Goal: Transaction & Acquisition: Obtain resource

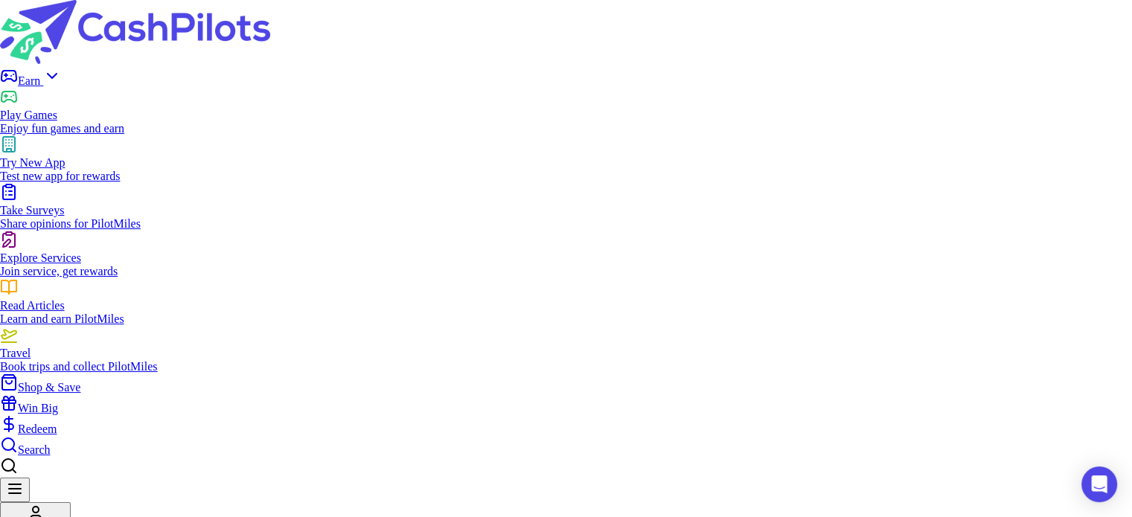
click at [372, 122] on div "Enjoy fun games and earn" at bounding box center [566, 128] width 1132 height 13
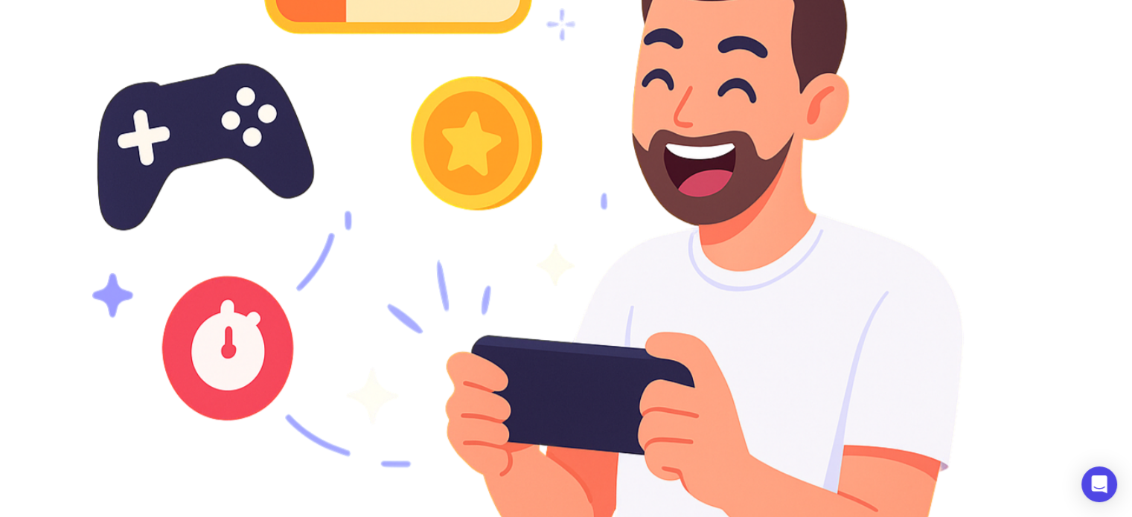
scroll to position [967, 0]
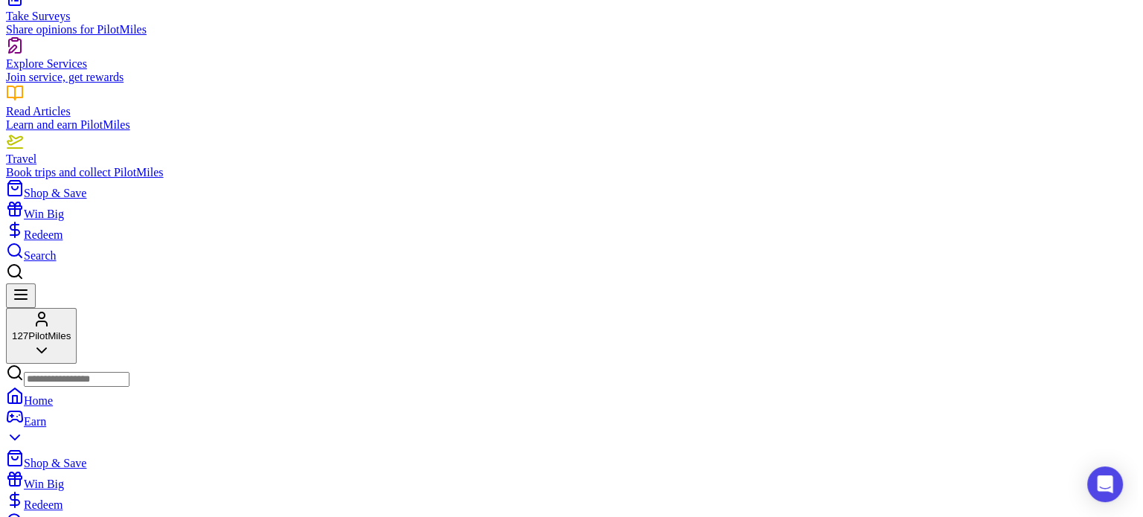
scroll to position [0, 0]
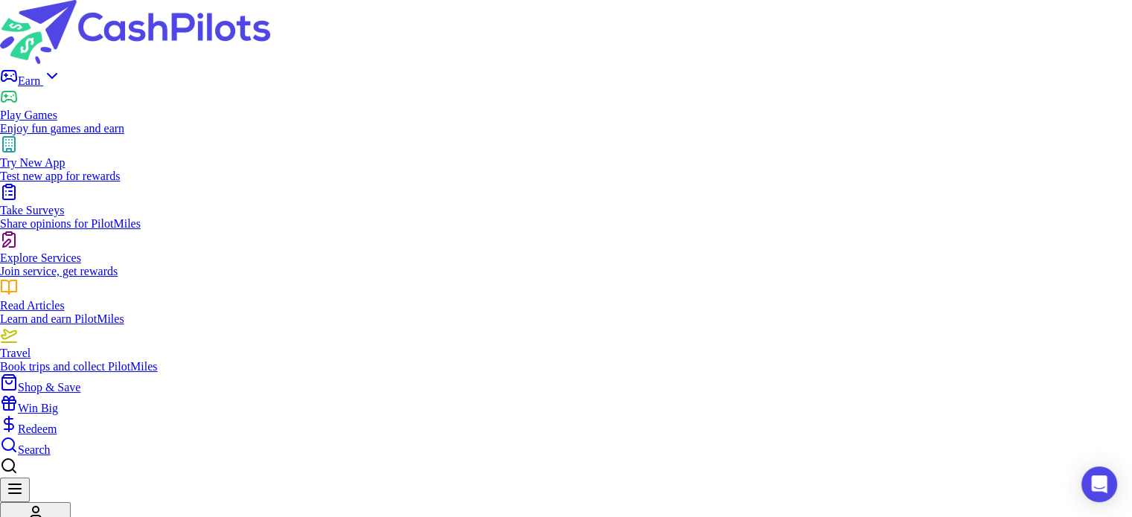
click at [57, 423] on span "Redeem" at bounding box center [37, 429] width 39 height 13
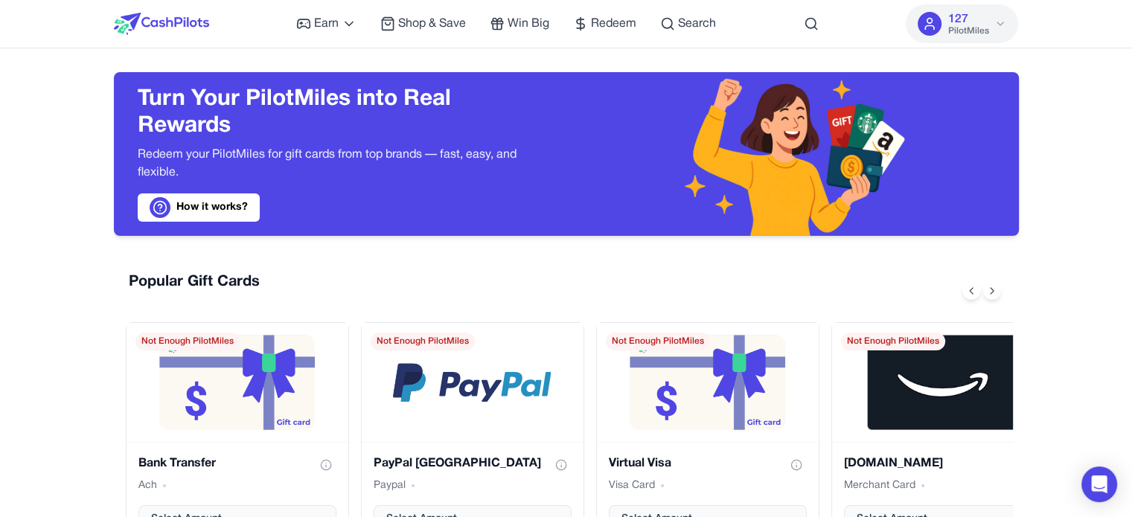
click at [772, 269] on div "Popular Gift Cards Bank Transfer Ach Select Amount Not Enough PilotMiles PayPal…" at bounding box center [566, 409] width 905 height 298
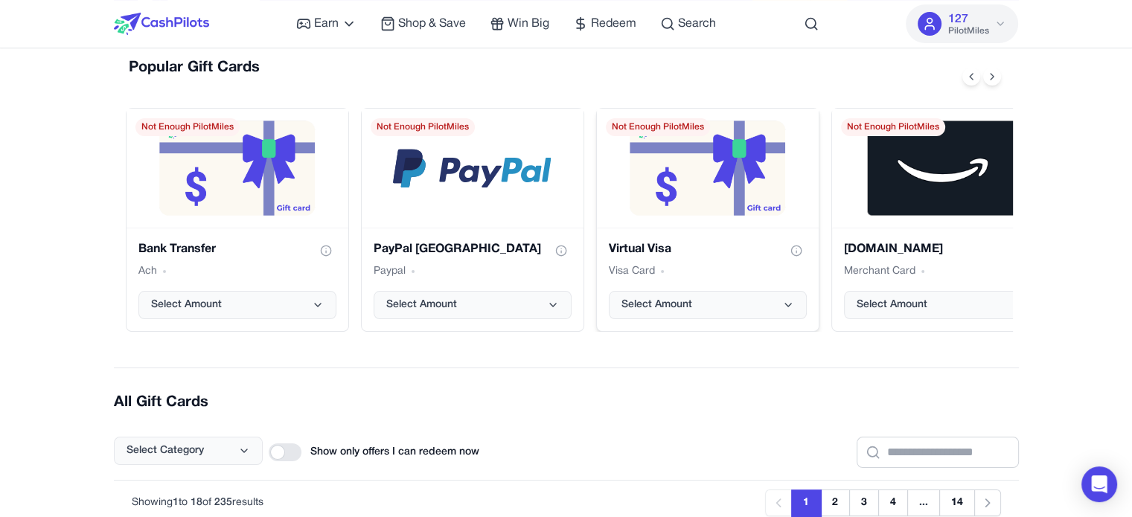
scroll to position [223, 0]
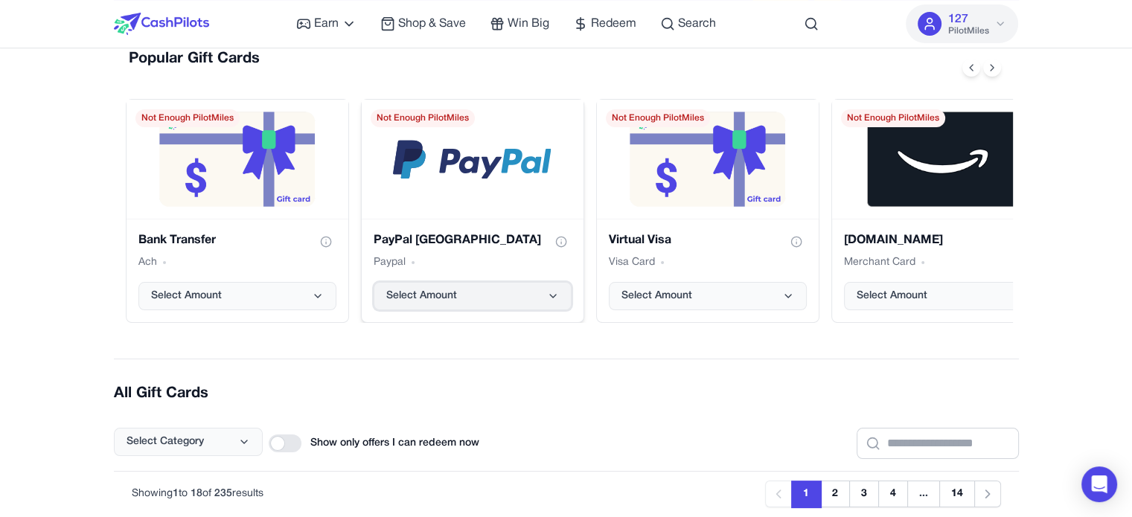
click at [504, 297] on button "Select Amount" at bounding box center [472, 296] width 198 height 28
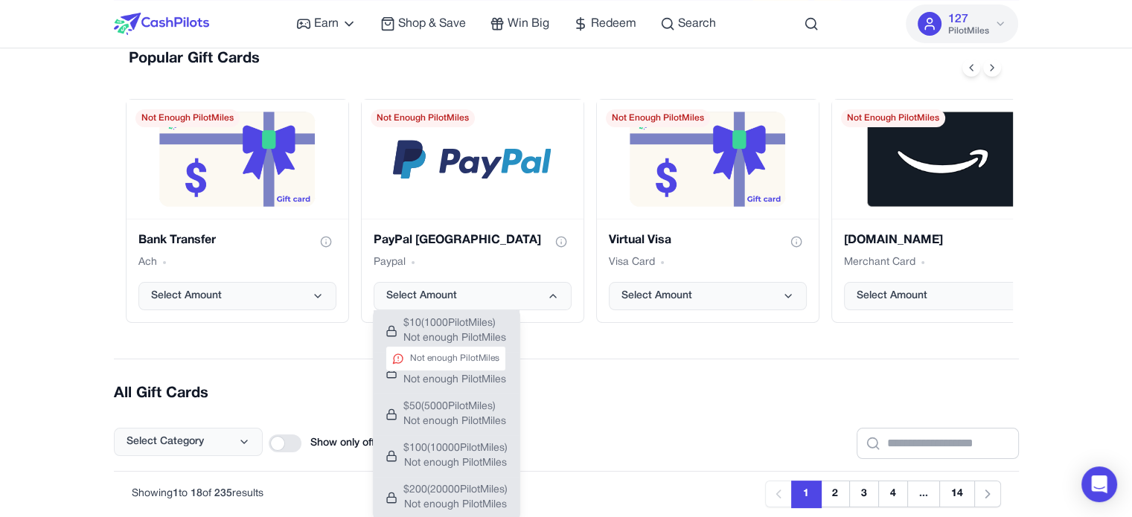
click at [479, 327] on span "$ 10 ( 1000 PilotMiles)" at bounding box center [454, 323] width 103 height 15
click at [502, 324] on span "$ 10 ( 1000 PilotMiles)" at bounding box center [454, 323] width 103 height 15
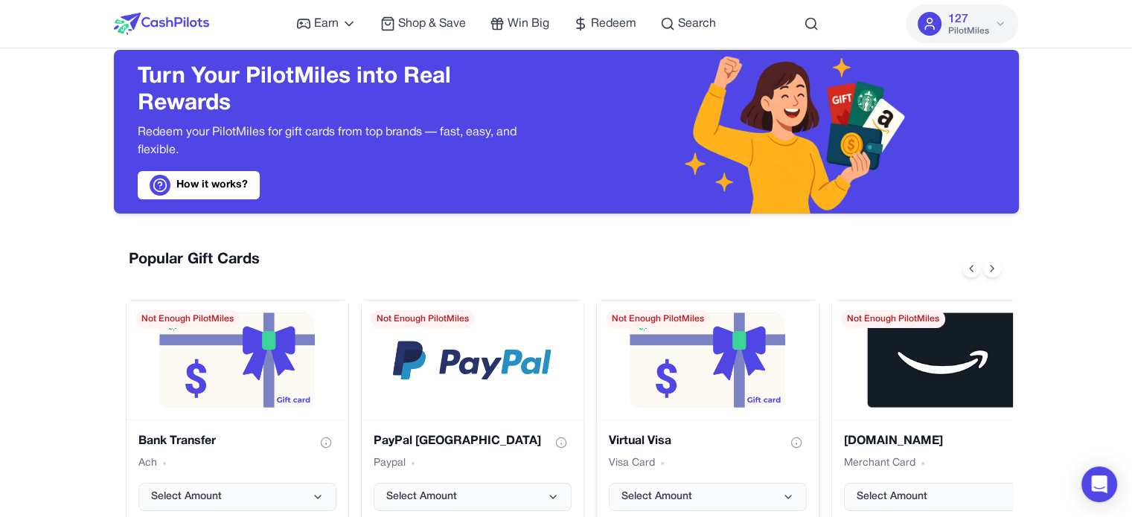
scroll to position [0, 0]
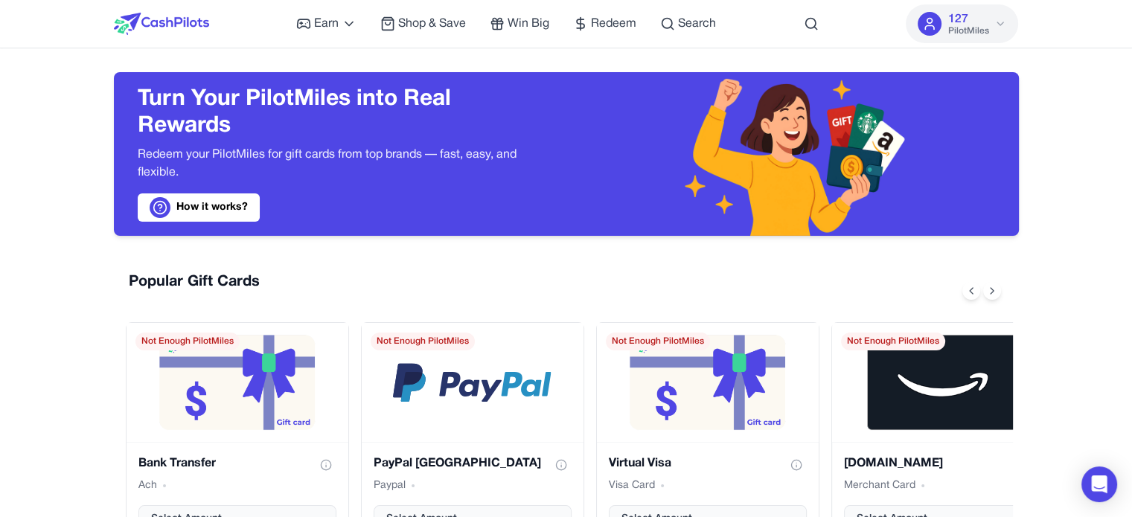
click at [703, 276] on div "Popular Gift Cards" at bounding box center [569, 291] width 887 height 39
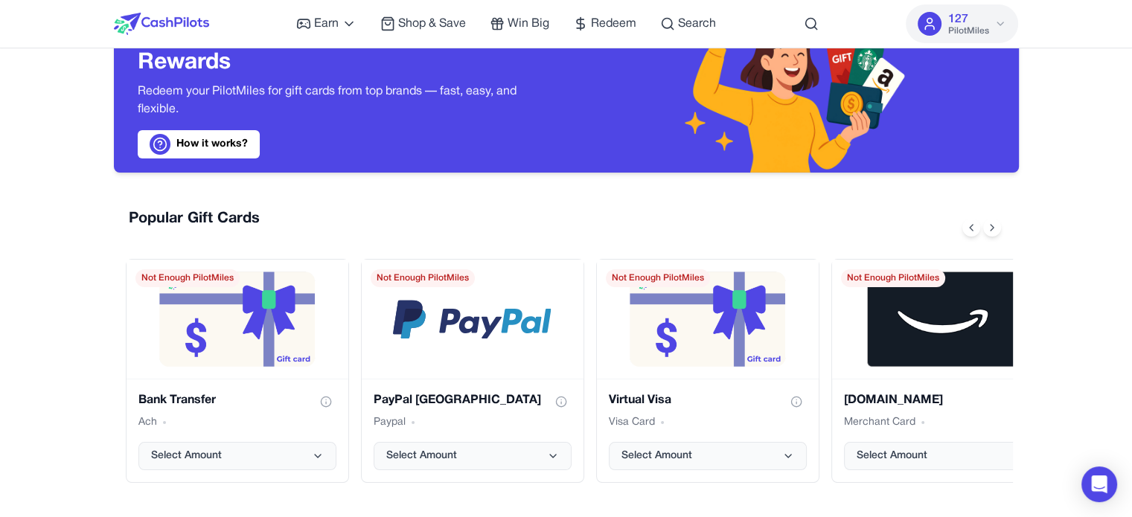
scroll to position [149, 0]
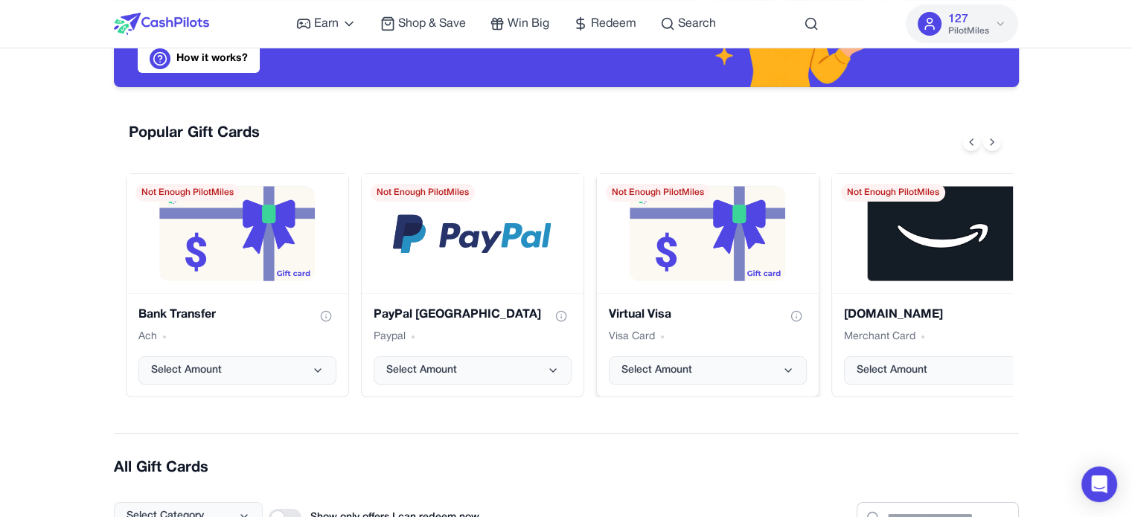
click at [667, 187] on span "Not Enough PilotMiles" at bounding box center [658, 193] width 104 height 18
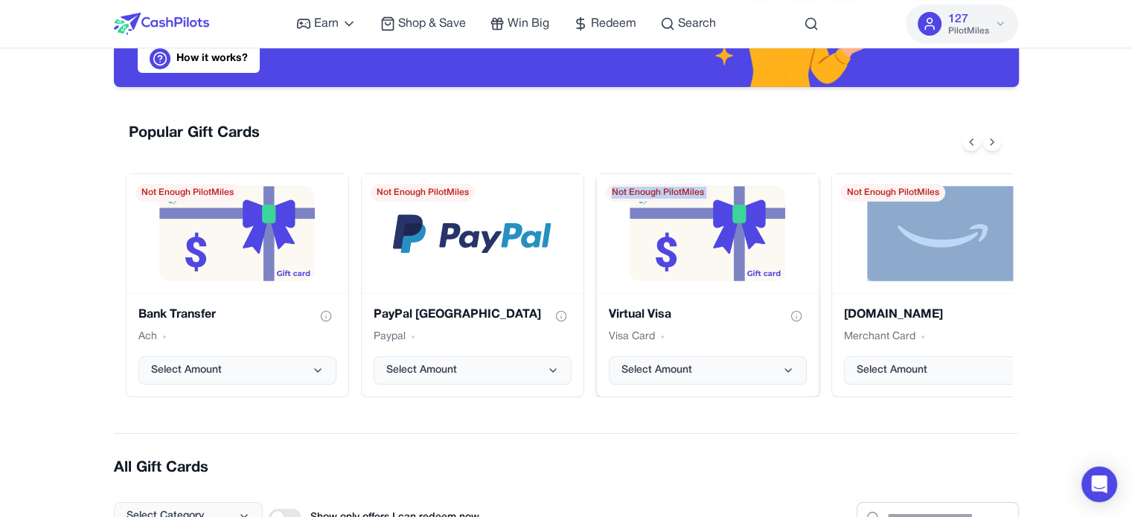
click at [667, 187] on span "Not Enough PilotMiles" at bounding box center [658, 193] width 104 height 18
click at [658, 195] on span "Not Enough PilotMiles" at bounding box center [658, 193] width 104 height 18
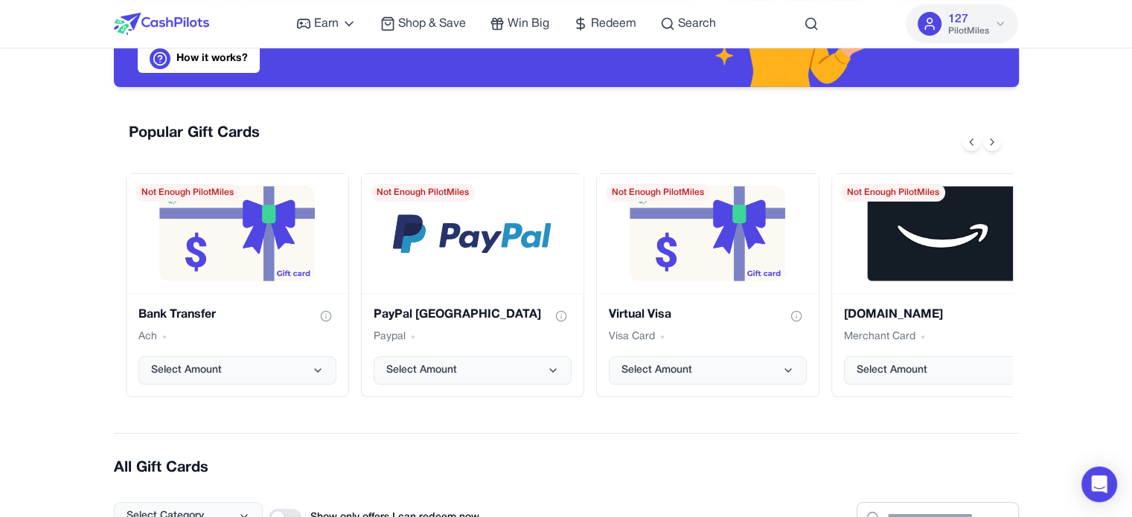
click at [669, 150] on div "Popular Gift Cards" at bounding box center [569, 142] width 887 height 39
click at [667, 151] on div "Popular Gift Cards" at bounding box center [569, 142] width 887 height 39
click at [663, 153] on div "Popular Gift Cards" at bounding box center [569, 142] width 887 height 39
click at [789, 360] on button "Select Amount" at bounding box center [708, 370] width 198 height 28
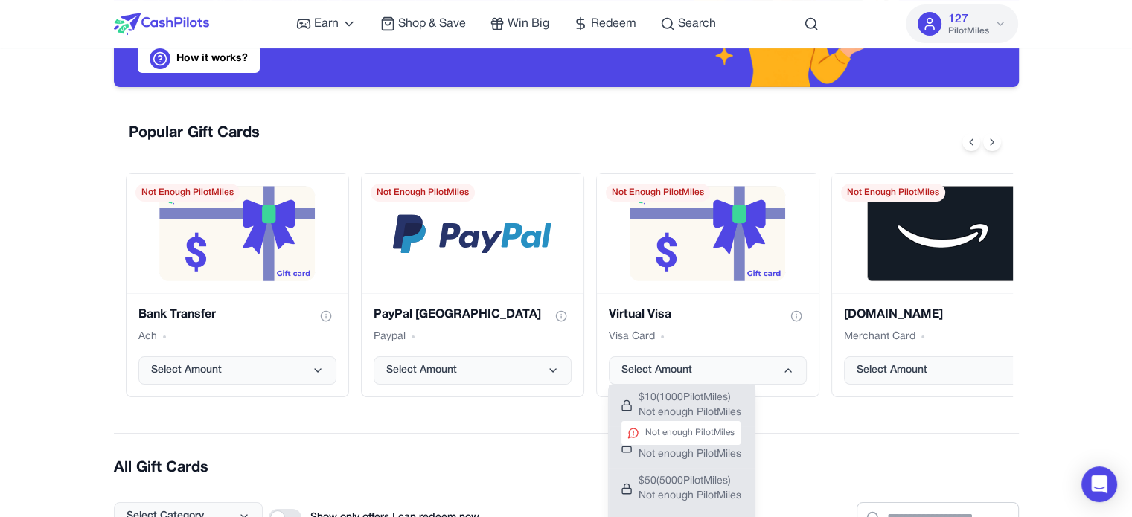
click at [708, 408] on span "Not enough PilotMiles" at bounding box center [689, 412] width 103 height 15
